Goal: Task Accomplishment & Management: Use online tool/utility

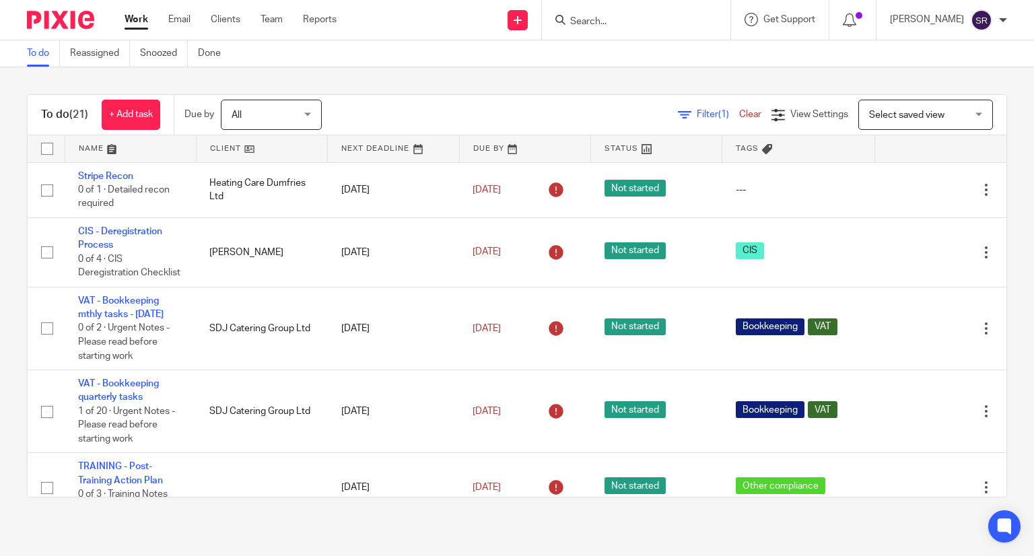
scroll to position [471, 0]
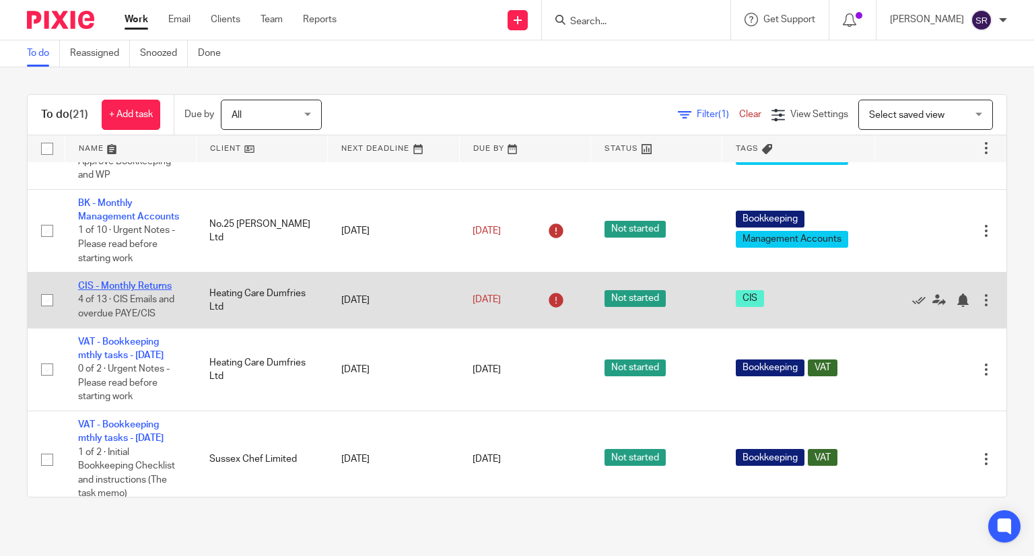
click at [127, 291] on link "CIS - Monthly Returns" at bounding box center [125, 285] width 94 height 9
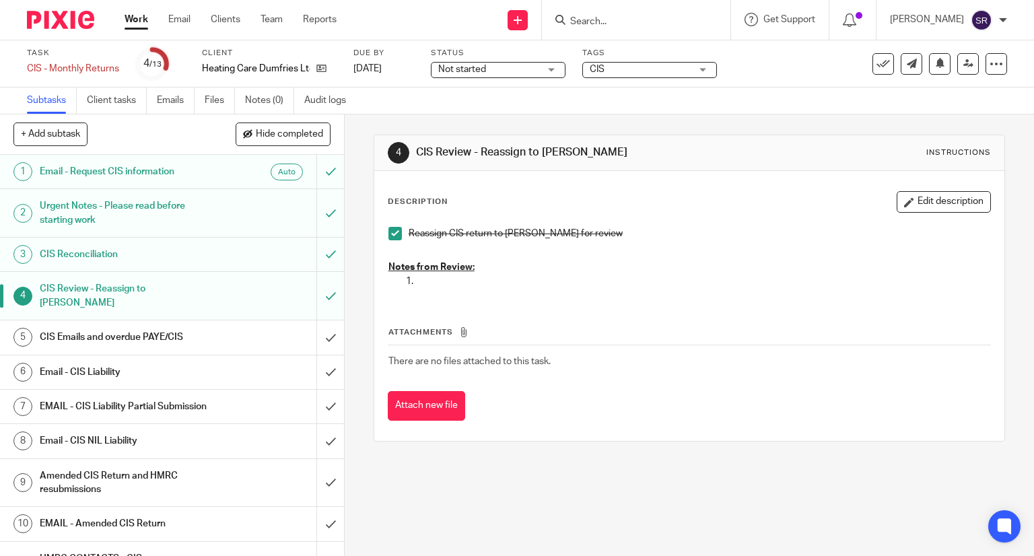
click at [116, 327] on h1 "CIS Emails and overdue PAYE/CIS" at bounding box center [128, 337] width 176 height 20
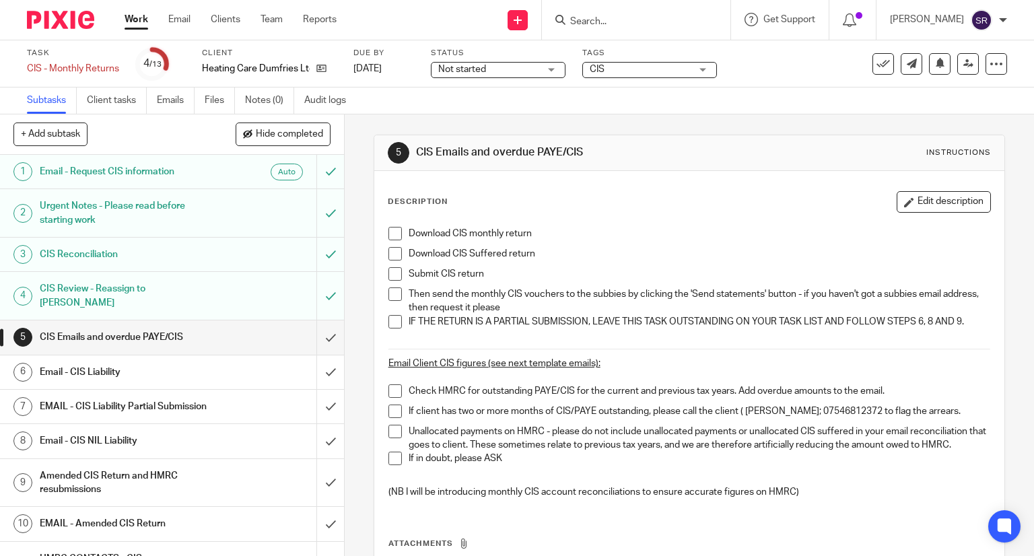
click at [389, 233] on span at bounding box center [394, 233] width 13 height 13
click at [390, 252] on span at bounding box center [394, 253] width 13 height 13
click at [393, 270] on span at bounding box center [394, 273] width 13 height 13
click at [392, 290] on span at bounding box center [394, 293] width 13 height 13
click at [393, 315] on span at bounding box center [394, 321] width 13 height 13
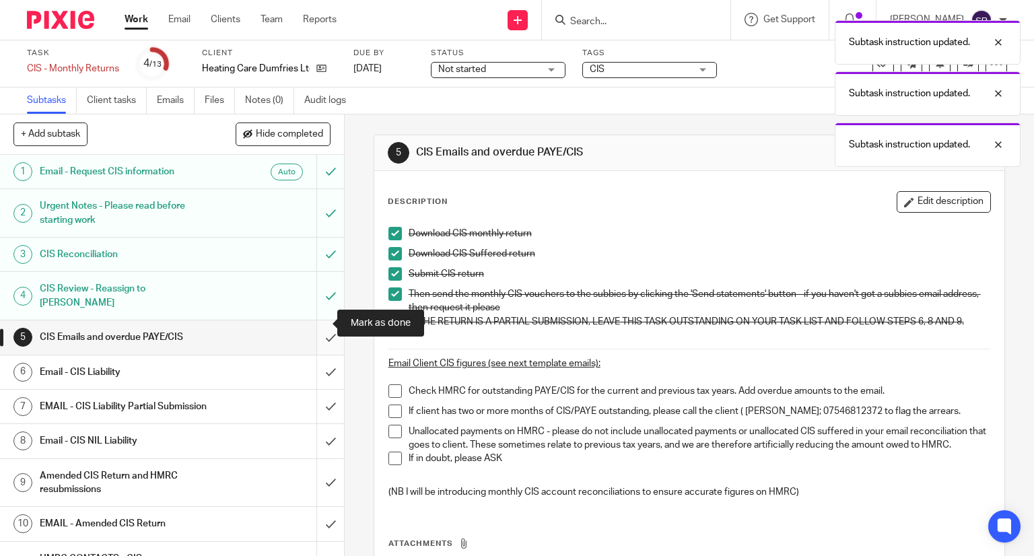
click at [318, 326] on input "submit" at bounding box center [172, 337] width 344 height 34
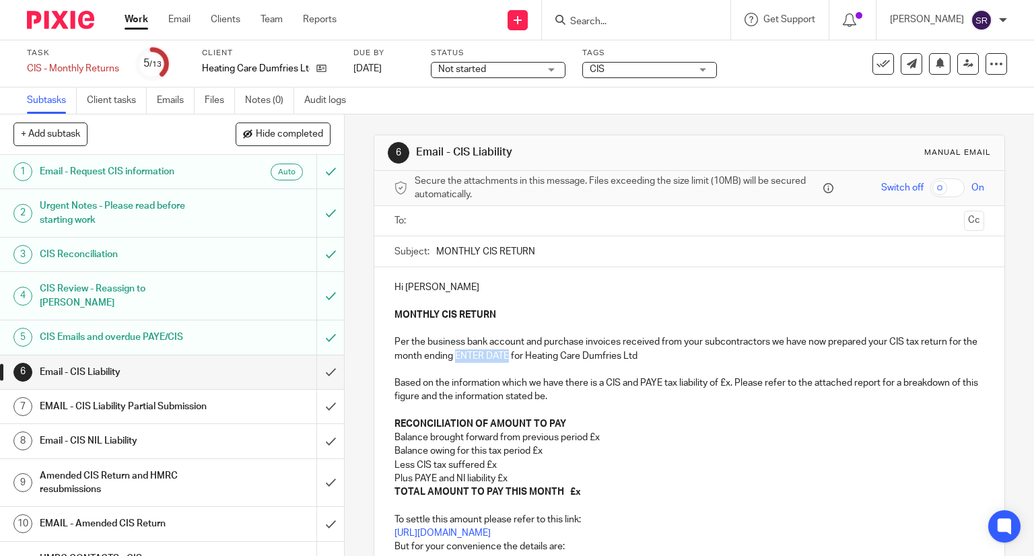
drag, startPoint x: 520, startPoint y: 356, endPoint x: 469, endPoint y: 356, distance: 51.2
click at [469, 356] on p "MONTHLY CIS RETURN Per the business bank account and purchase invoices received…" at bounding box center [690, 369] width 590 height 123
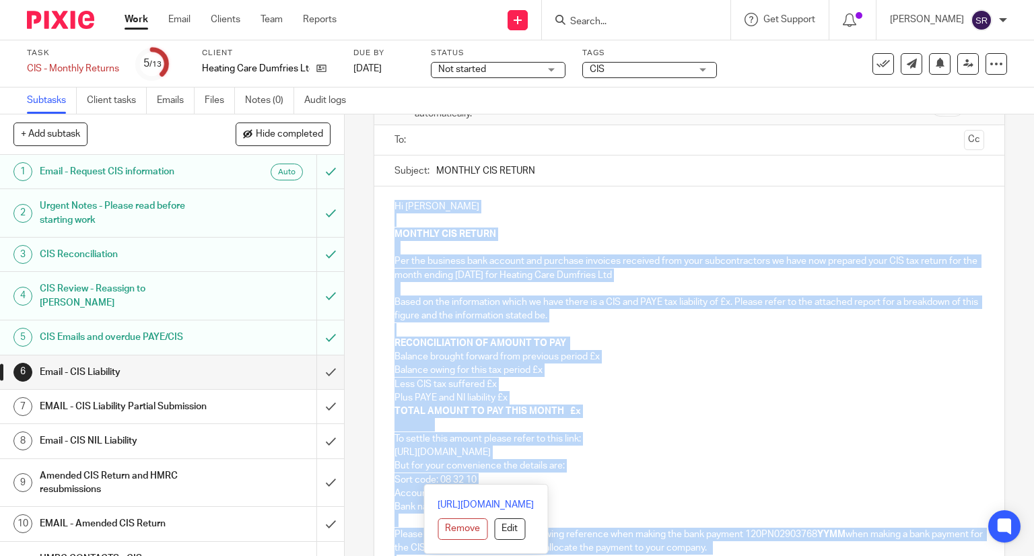
scroll to position [236, 0]
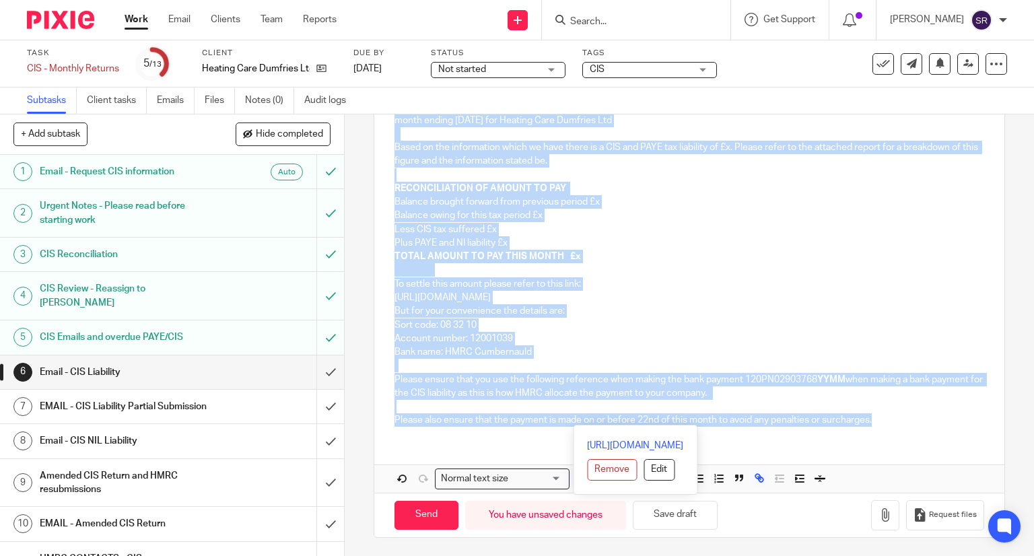
drag, startPoint x: 390, startPoint y: 283, endPoint x: 871, endPoint y: 433, distance: 503.4
click at [871, 433] on div "Hi Laurie MONTHLY CIS RETURN Per the business bank account and purchase invoice…" at bounding box center [689, 234] width 631 height 405
copy div "Hi Laurie MONTHLY CIS RETURN Per the business bank account and purchase invoice…"
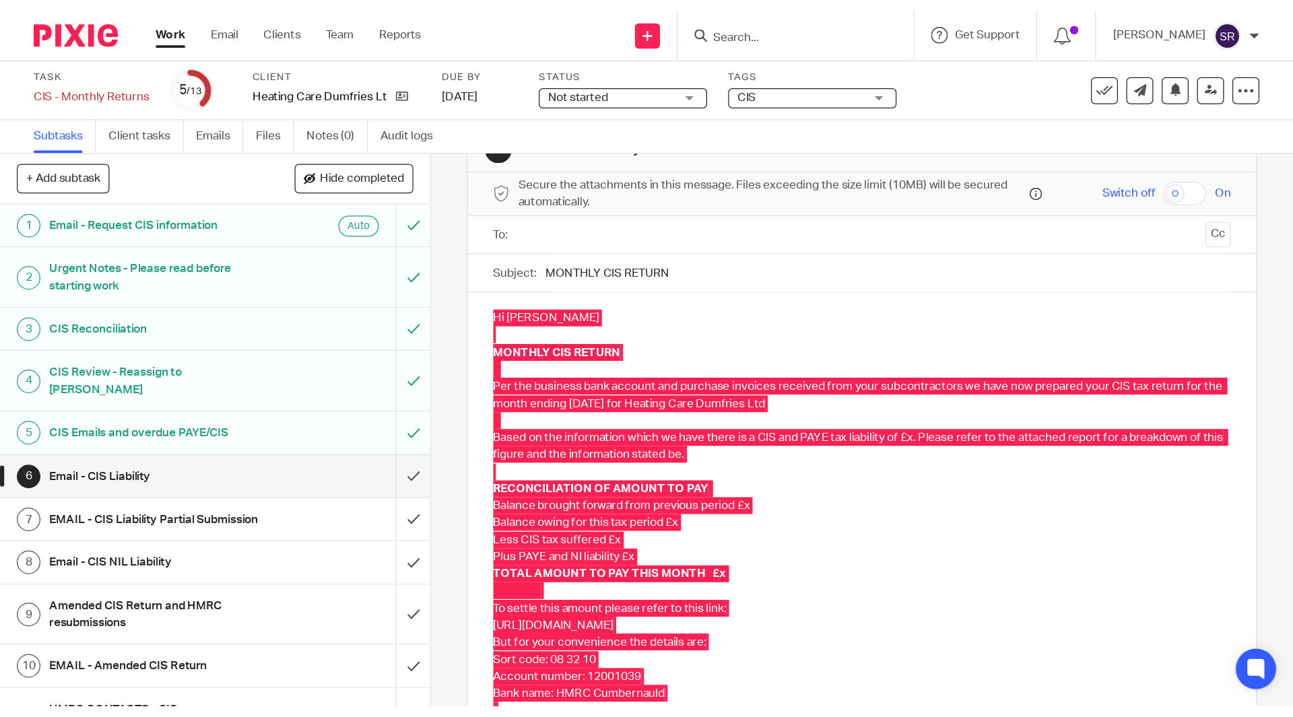
scroll to position [0, 0]
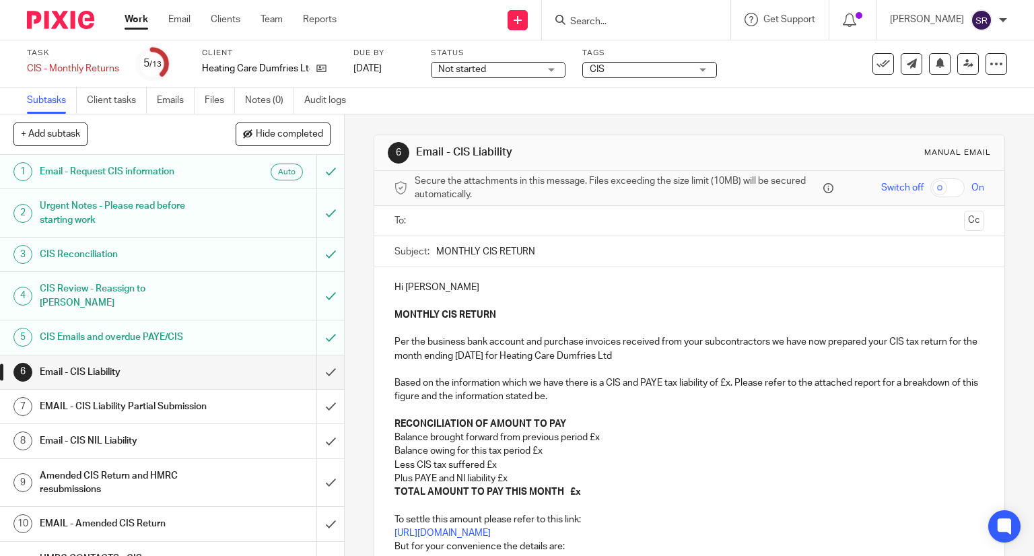
drag, startPoint x: 471, startPoint y: 248, endPoint x: 432, endPoint y: 248, distance: 39.0
click at [436, 248] on input "MONTHLY CIS RETURN" at bounding box center [710, 251] width 549 height 30
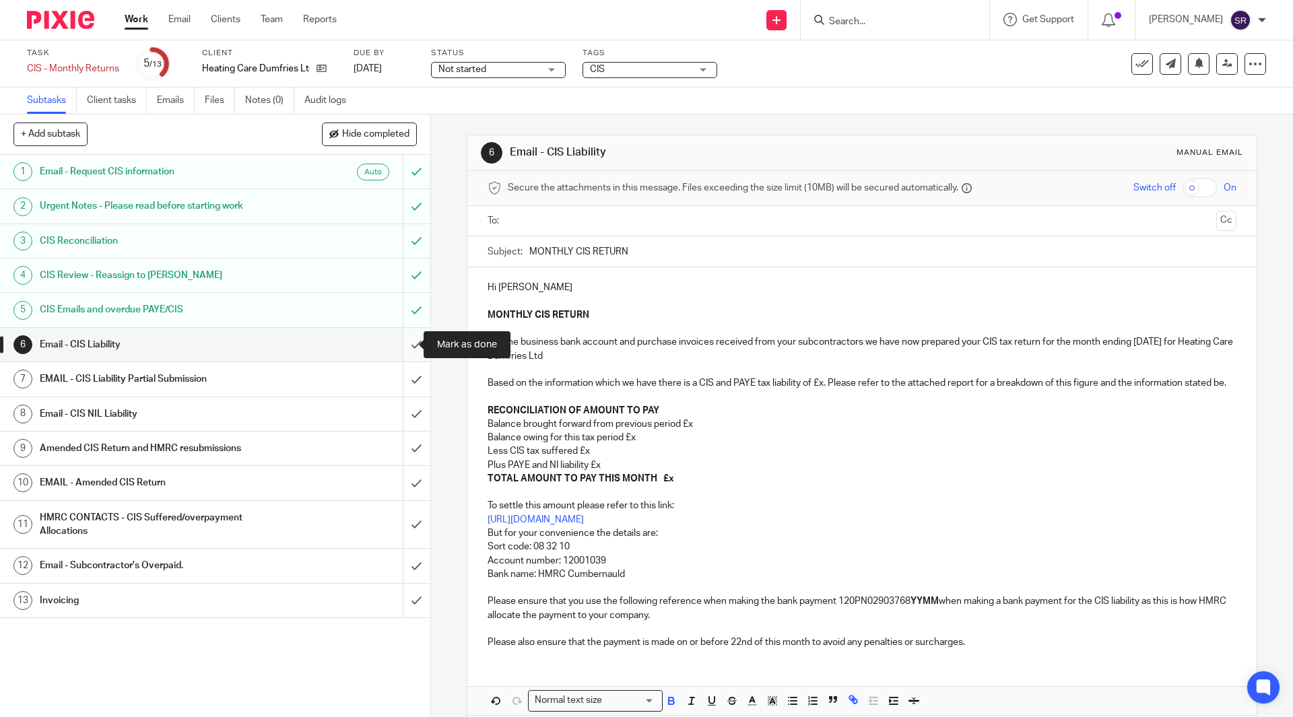
click at [404, 341] on input "submit" at bounding box center [215, 345] width 430 height 34
